Goal: Task Accomplishment & Management: Manage account settings

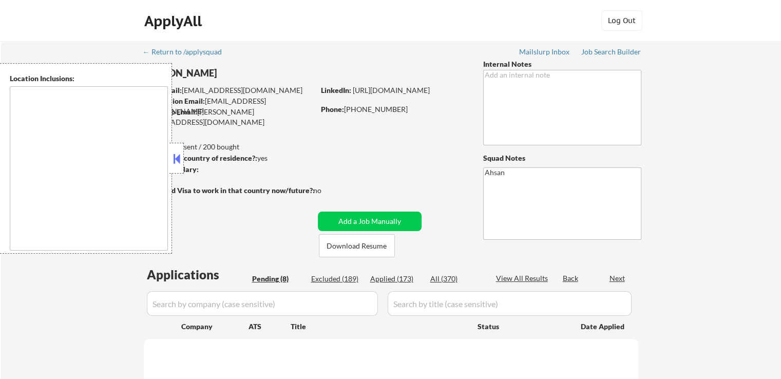
type textarea "[GEOGRAPHIC_DATA], [GEOGRAPHIC_DATA] [GEOGRAPHIC_DATA], [GEOGRAPHIC_DATA] [GEOG…"
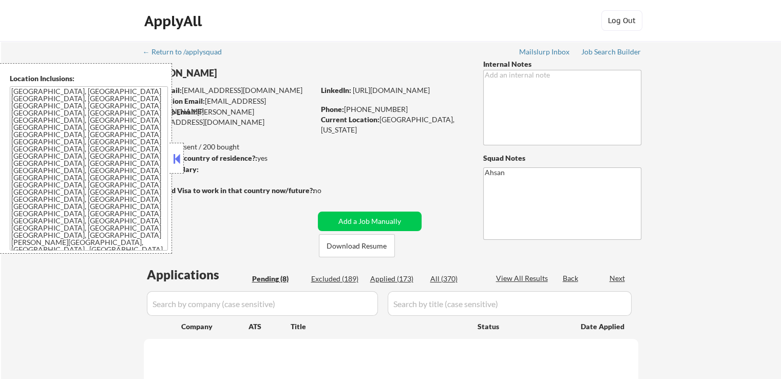
select select ""pending""
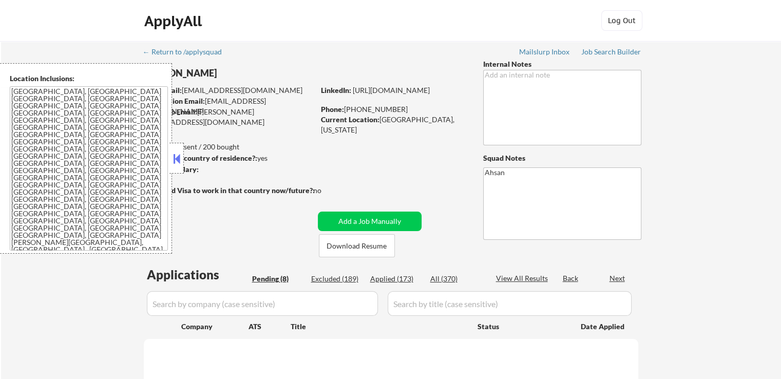
select select ""pending""
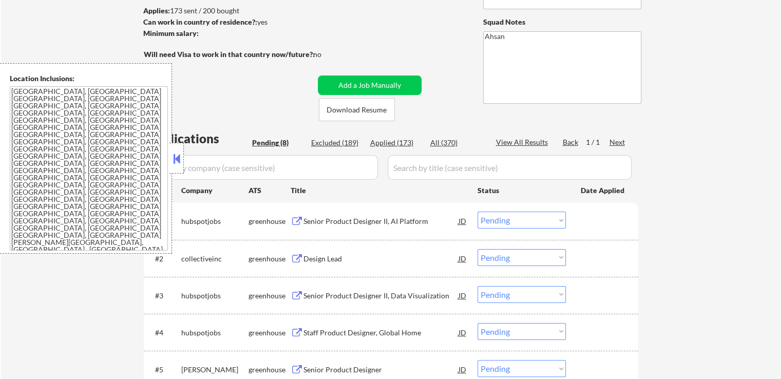
scroll to position [154, 0]
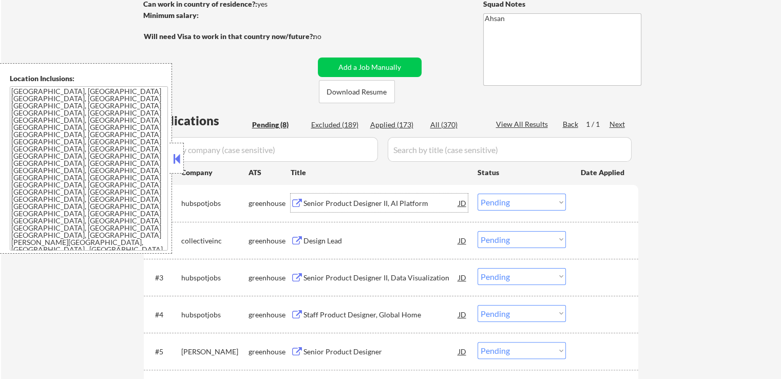
click at [345, 204] on div "Senior Product Designer II, AI Platform" at bounding box center [381, 203] width 155 height 10
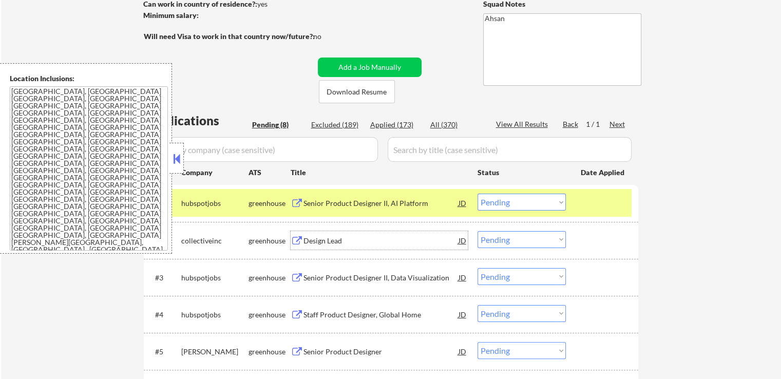
click at [306, 239] on div "Design Lead" at bounding box center [381, 241] width 155 height 10
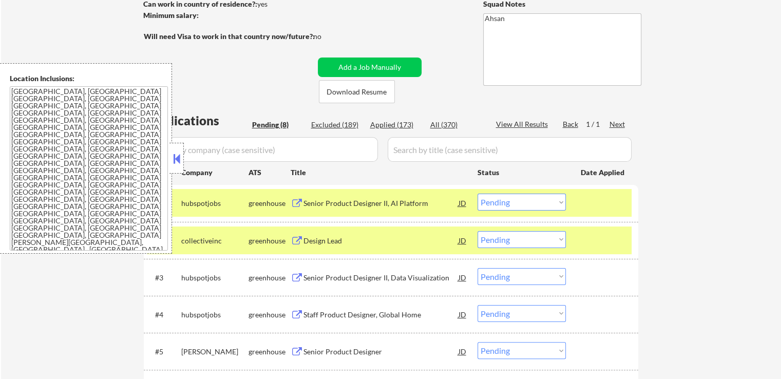
click at [314, 280] on div "Senior Product Designer II, Data Visualization" at bounding box center [381, 278] width 155 height 10
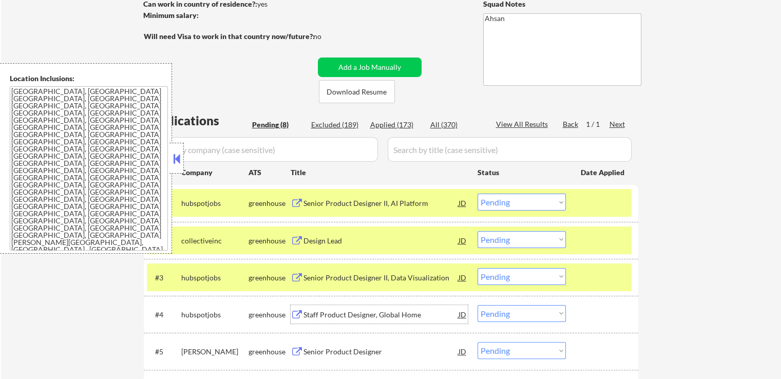
click at [318, 315] on div "Staff Product Designer, Global Home" at bounding box center [381, 315] width 155 height 10
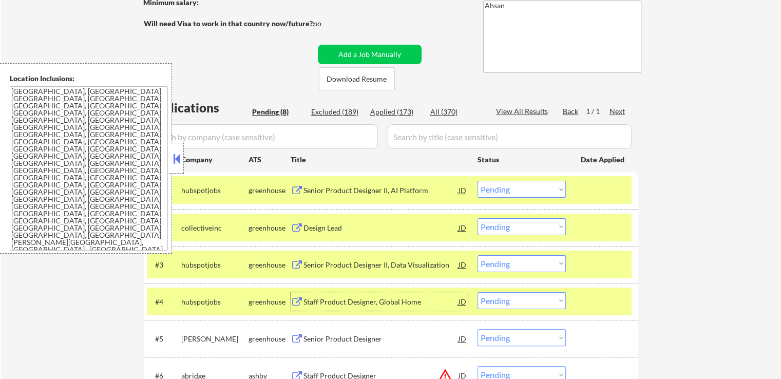
scroll to position [206, 0]
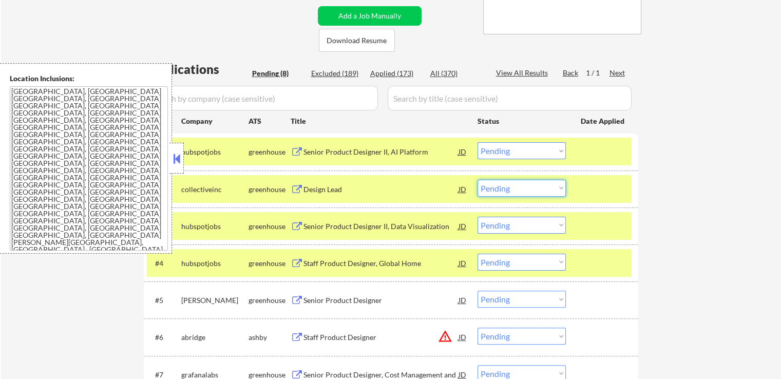
click at [507, 189] on select "Choose an option... Pending Applied Excluded (Questions) Excluded (Expired) Exc…" at bounding box center [522, 188] width 88 height 17
click at [478, 180] on select "Choose an option... Pending Applied Excluded (Questions) Excluded (Expired) Exc…" at bounding box center [522, 188] width 88 height 17
select select ""pending""
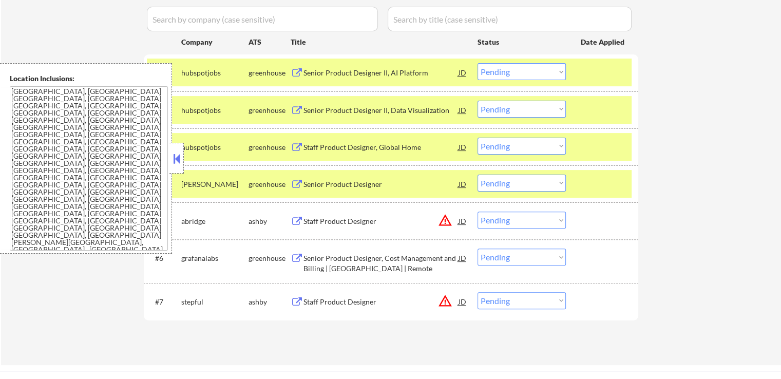
scroll to position [308, 0]
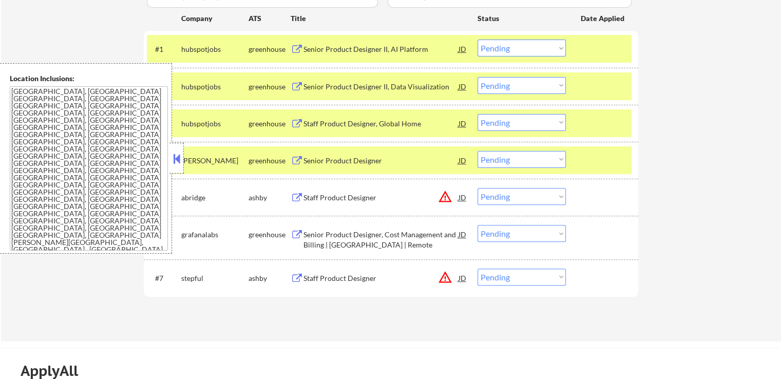
click at [510, 155] on select "Choose an option... Pending Applied Excluded (Questions) Excluded (Expired) Exc…" at bounding box center [522, 159] width 88 height 17
select select ""excluded""
click at [478, 151] on select "Choose an option... Pending Applied Excluded (Questions) Excluded (Expired) Exc…" at bounding box center [522, 159] width 88 height 17
click at [520, 121] on select "Choose an option... Pending Applied Excluded (Questions) Excluded (Expired) Exc…" at bounding box center [522, 122] width 88 height 17
click at [478, 114] on select "Choose an option... Pending Applied Excluded (Questions) Excluded (Expired) Exc…" at bounding box center [522, 122] width 88 height 17
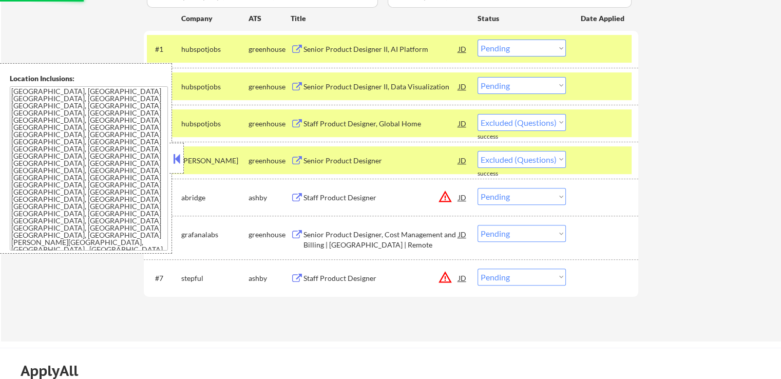
select select ""pending""
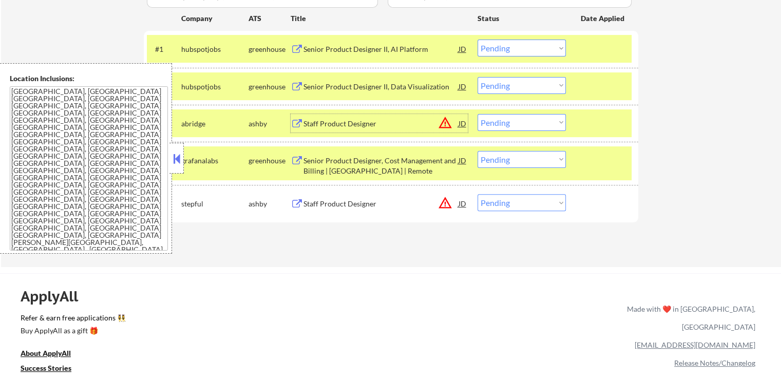
click at [312, 122] on div "Staff Product Designer" at bounding box center [381, 124] width 155 height 10
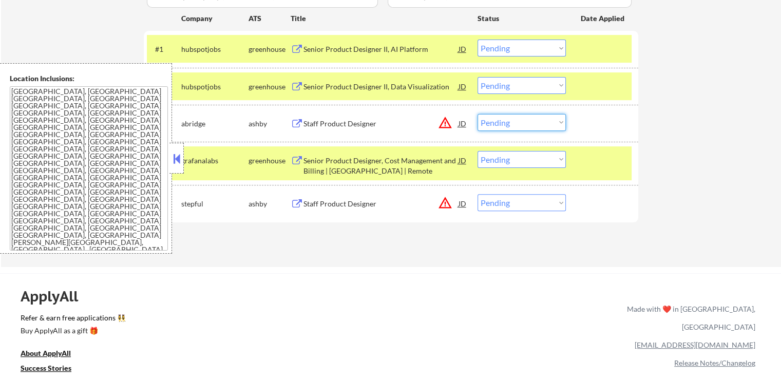
click at [501, 127] on select "Choose an option... Pending Applied Excluded (Questions) Excluded (Expired) Exc…" at bounding box center [522, 122] width 88 height 17
select select ""excluded__location_""
click at [478, 114] on select "Choose an option... Pending Applied Excluded (Questions) Excluded (Expired) Exc…" at bounding box center [522, 122] width 88 height 17
click at [512, 87] on select "Choose an option... Pending Applied Excluded (Questions) Excluded (Expired) Exc…" at bounding box center [522, 85] width 88 height 17
select select ""excluded__other_""
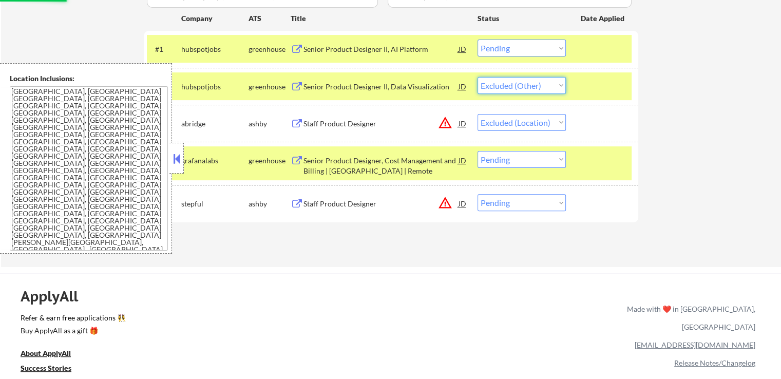
click at [478, 77] on select "Choose an option... Pending Applied Excluded (Questions) Excluded (Expired) Exc…" at bounding box center [522, 85] width 88 height 17
click at [520, 42] on select "Choose an option... Pending Applied Excluded (Questions) Excluded (Expired) Exc…" at bounding box center [522, 48] width 88 height 17
click at [478, 40] on select "Choose an option... Pending Applied Excluded (Questions) Excluded (Expired) Exc…" at bounding box center [522, 48] width 88 height 17
click at [338, 161] on div "Senior Product Designer, Cost Management and Billing | [GEOGRAPHIC_DATA] | Remo…" at bounding box center [381, 166] width 155 height 20
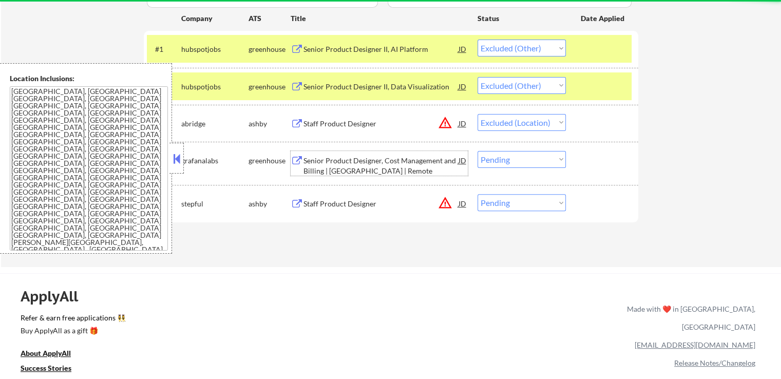
select select ""pending""
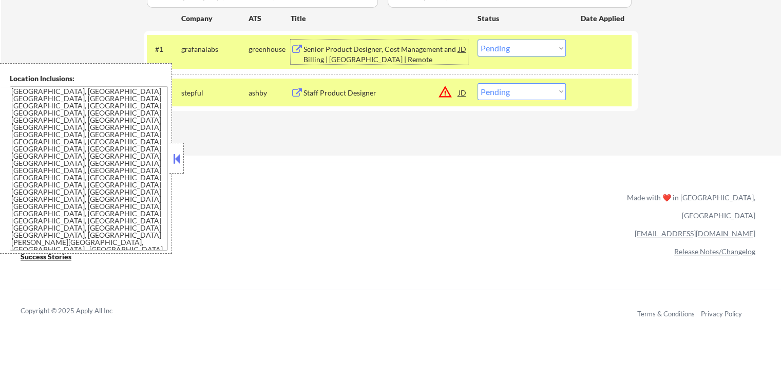
click at [317, 64] on div "Senior Product Designer, Cost Management and Billing | [GEOGRAPHIC_DATA] | Remo…" at bounding box center [381, 54] width 155 height 20
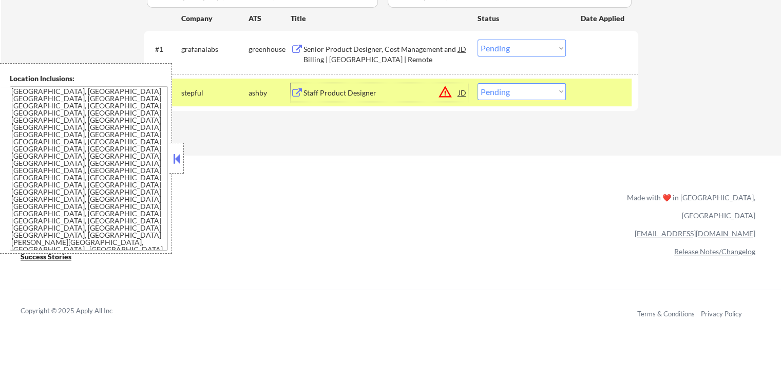
click at [324, 94] on div "Staff Product Designer" at bounding box center [381, 93] width 155 height 10
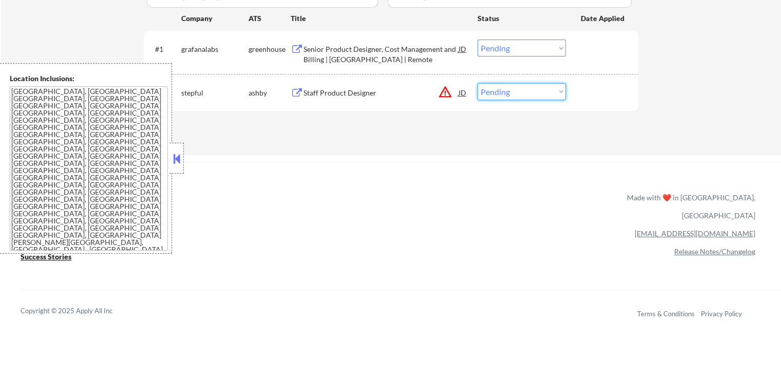
click at [512, 95] on select "Choose an option... Pending Applied Excluded (Questions) Excluded (Expired) Exc…" at bounding box center [522, 91] width 88 height 17
select select ""excluded__location_""
click at [478, 83] on select "Choose an option... Pending Applied Excluded (Questions) Excluded (Expired) Exc…" at bounding box center [522, 91] width 88 height 17
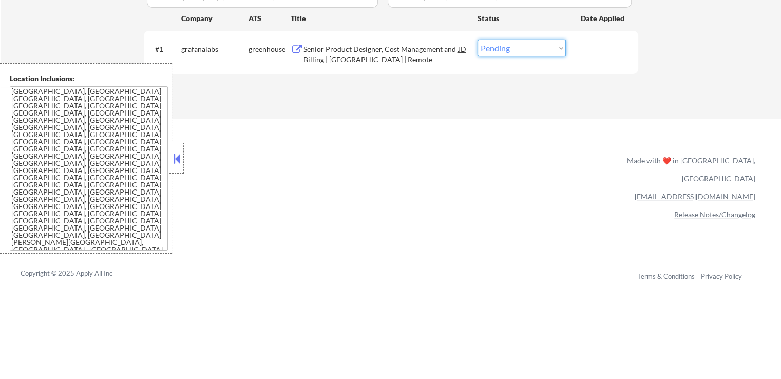
drag, startPoint x: 519, startPoint y: 40, endPoint x: 519, endPoint y: 46, distance: 6.2
click at [519, 40] on select "Choose an option... Pending Applied Excluded (Questions) Excluded (Expired) Exc…" at bounding box center [522, 48] width 88 height 17
select select ""excluded""
click at [478, 40] on select "Choose an option... Pending Applied Excluded (Questions) Excluded (Expired) Exc…" at bounding box center [522, 48] width 88 height 17
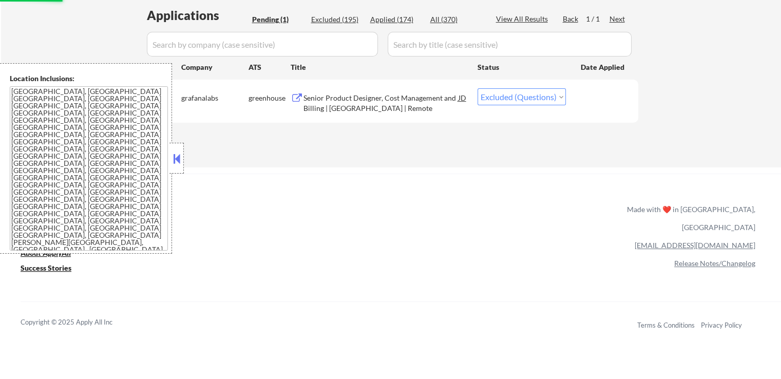
scroll to position [206, 0]
